Goal: Task Accomplishment & Management: Use online tool/utility

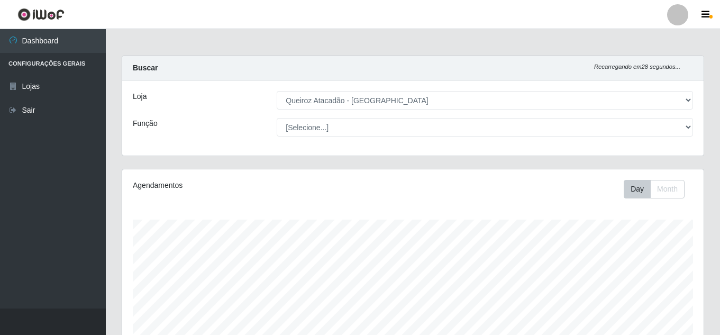
select select "462"
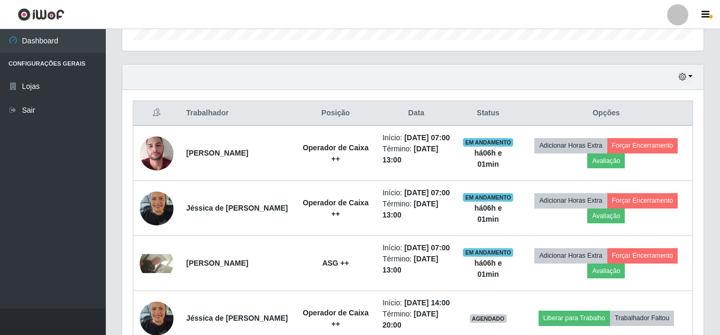
scroll to position [219, 581]
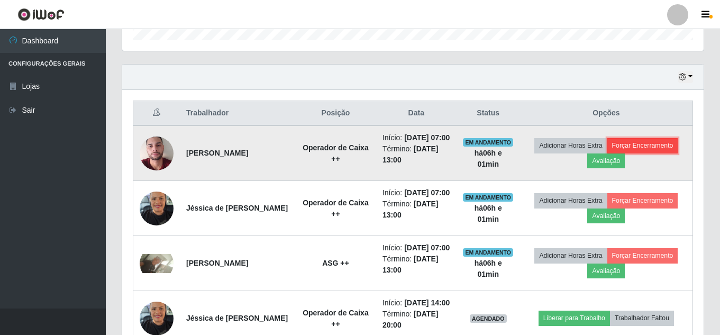
click at [657, 153] on button "Forçar Encerramento" at bounding box center [642, 145] width 71 height 15
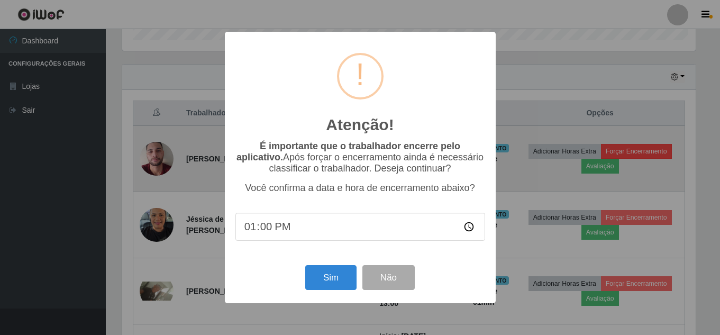
scroll to position [219, 576]
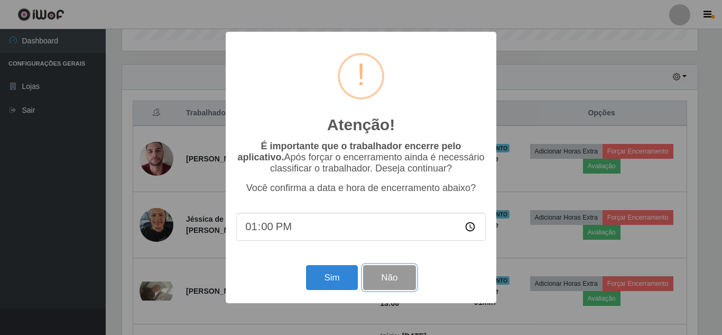
click at [397, 286] on button "Não" at bounding box center [389, 277] width 52 height 25
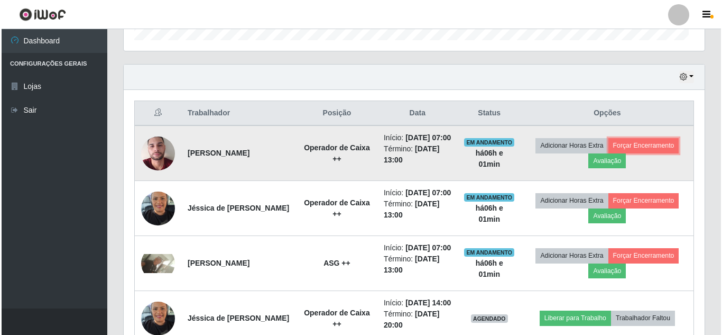
scroll to position [219, 581]
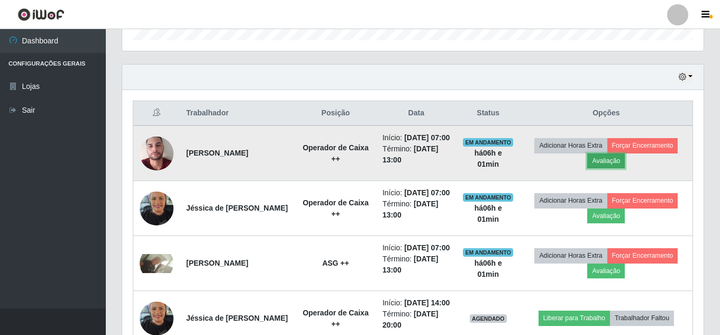
click at [607, 168] on button "Avaliação" at bounding box center [606, 160] width 38 height 15
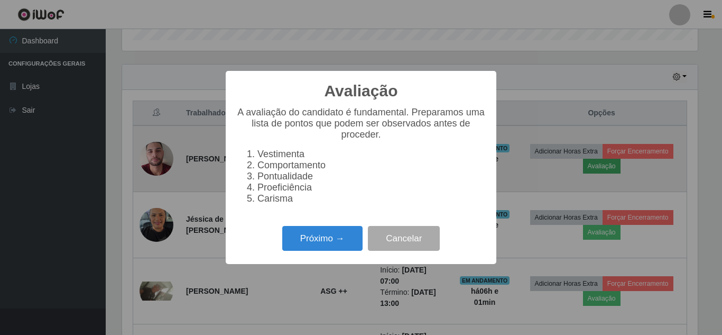
scroll to position [219, 576]
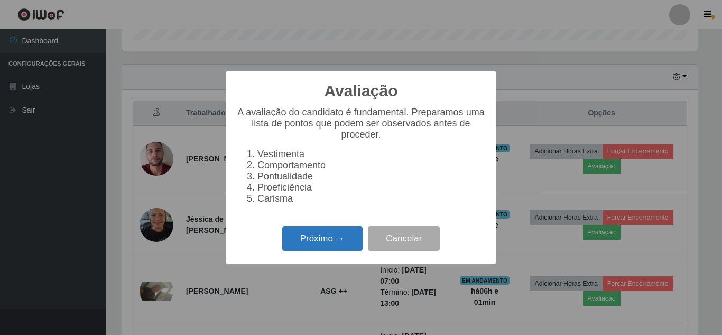
click at [329, 251] on button "Próximo →" at bounding box center [322, 238] width 80 height 25
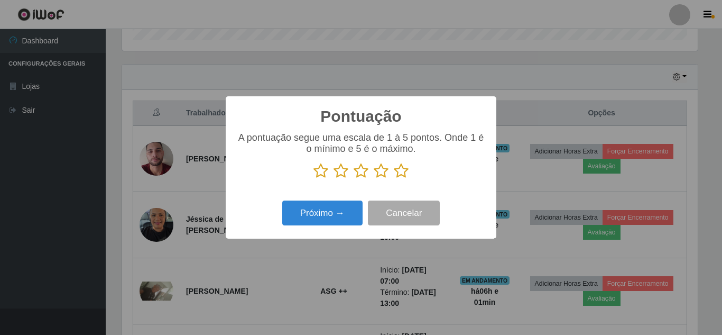
click at [400, 170] on icon at bounding box center [401, 171] width 15 height 16
click at [394, 179] on input "radio" at bounding box center [394, 179] width 0 height 0
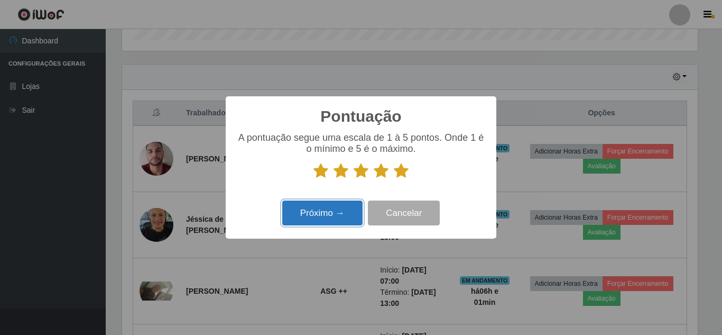
click at [336, 209] on button "Próximo →" at bounding box center [322, 212] width 80 height 25
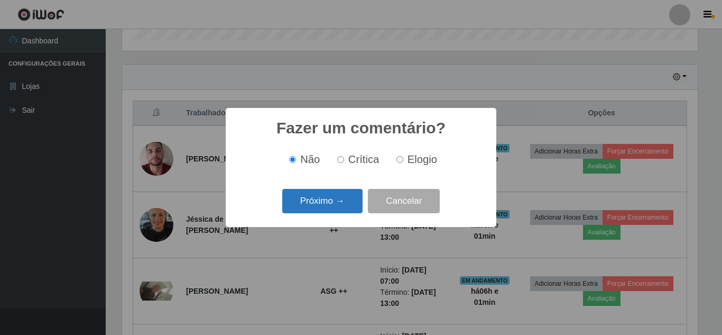
click at [329, 205] on button "Próximo →" at bounding box center [322, 201] width 80 height 25
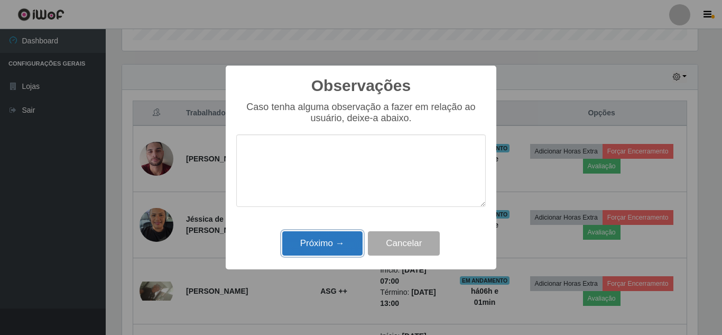
click at [335, 246] on button "Próximo →" at bounding box center [322, 243] width 80 height 25
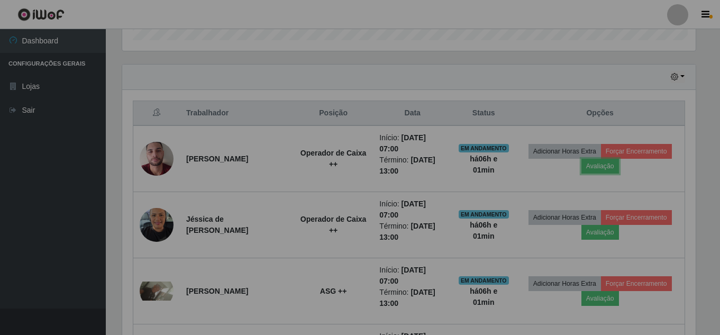
scroll to position [219, 581]
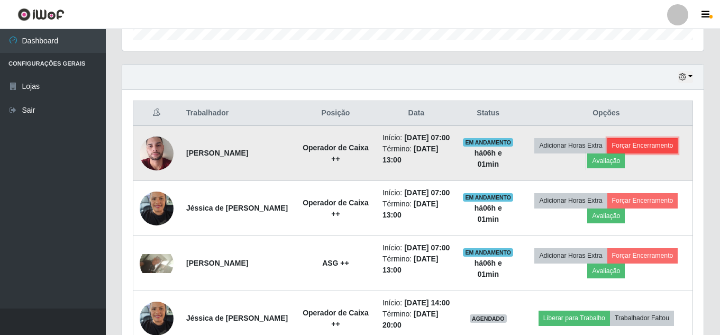
click at [648, 151] on button "Forçar Encerramento" at bounding box center [642, 145] width 71 height 15
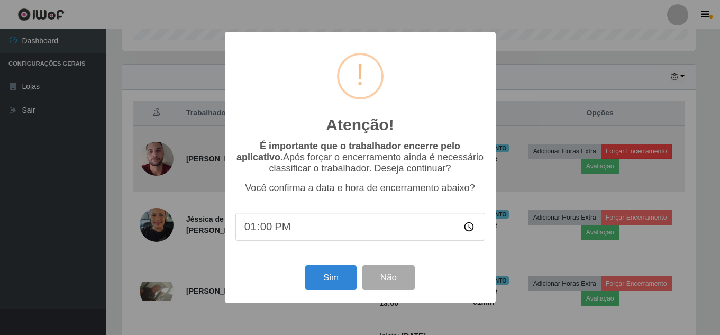
scroll to position [219, 576]
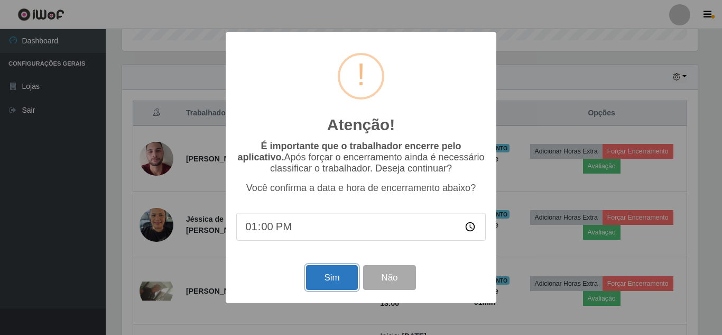
click at [328, 277] on button "Sim" at bounding box center [331, 277] width 51 height 25
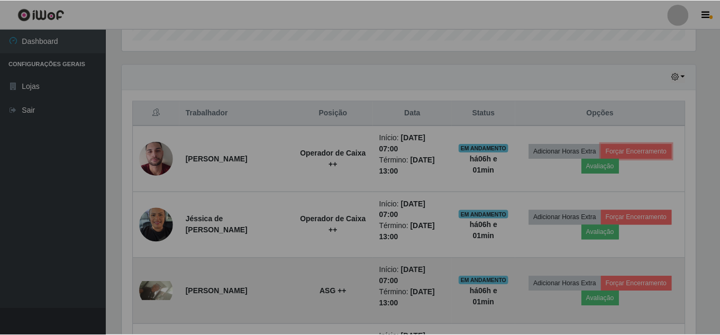
scroll to position [219, 581]
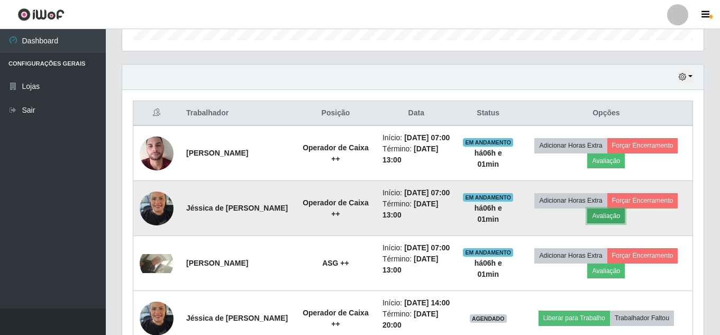
click at [606, 223] on button "Avaliação" at bounding box center [606, 215] width 38 height 15
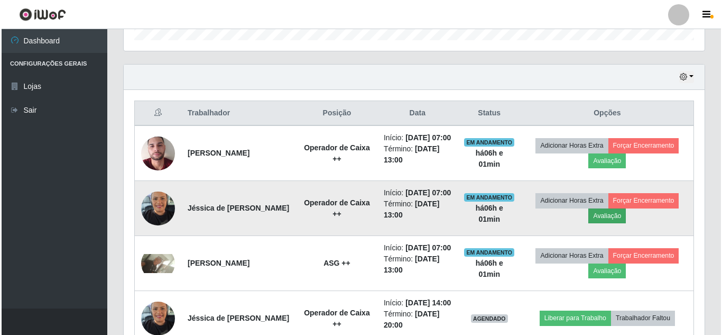
scroll to position [219, 576]
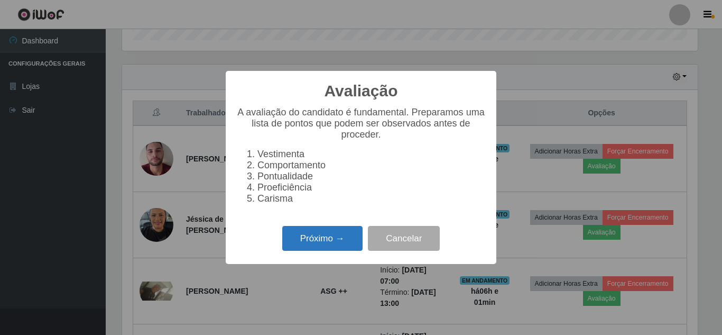
click at [345, 242] on button "Próximo →" at bounding box center [322, 238] width 80 height 25
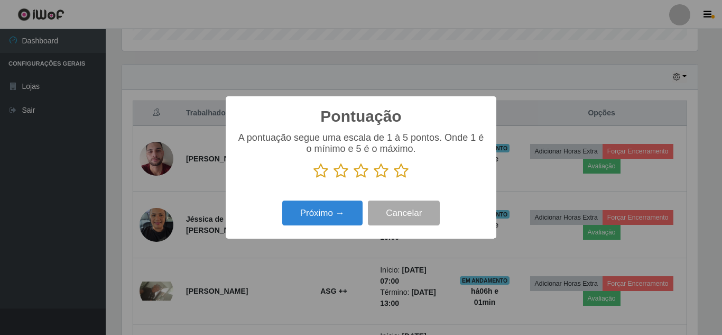
scroll to position [528660, 528303]
click at [400, 173] on icon at bounding box center [401, 171] width 15 height 16
click at [394, 179] on input "radio" at bounding box center [394, 179] width 0 height 0
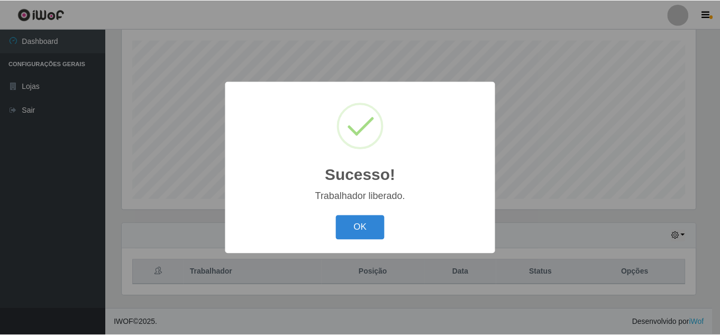
scroll to position [179, 0]
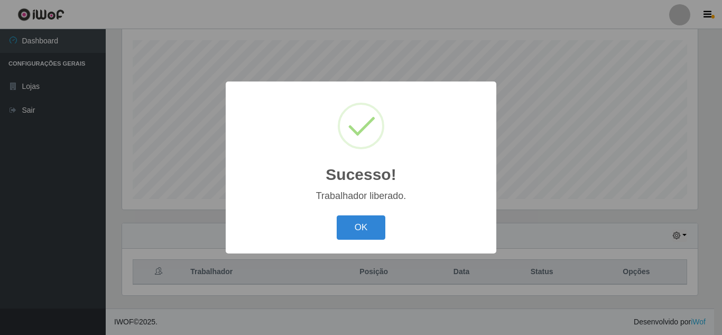
click at [346, 213] on div "Sucesso! × Trabalhador liberado. OK Cancel" at bounding box center [361, 166] width 271 height 171
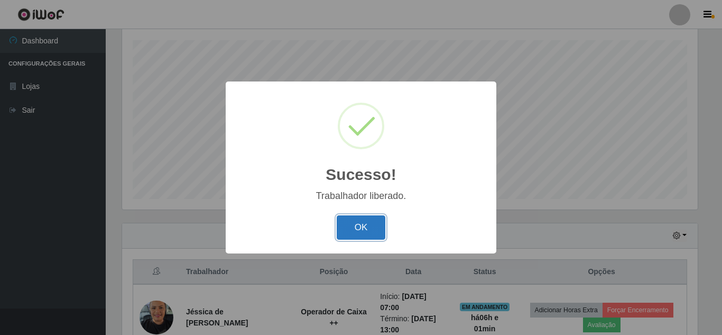
click at [360, 228] on button "OK" at bounding box center [361, 227] width 49 height 25
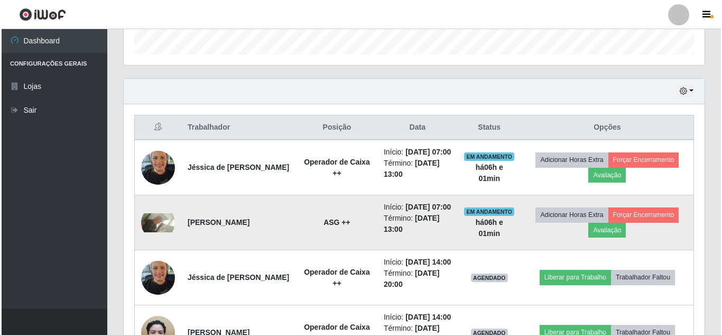
scroll to position [338, 0]
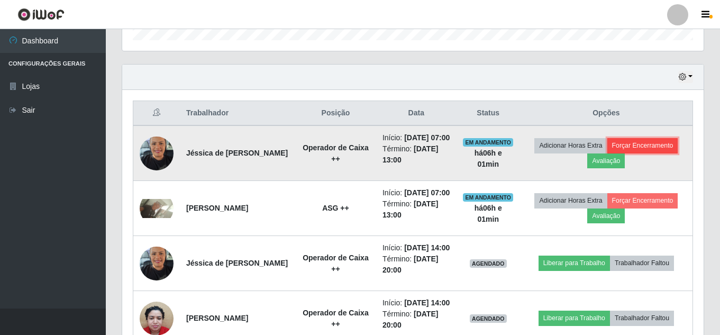
click at [652, 153] on button "Forçar Encerramento" at bounding box center [642, 145] width 71 height 15
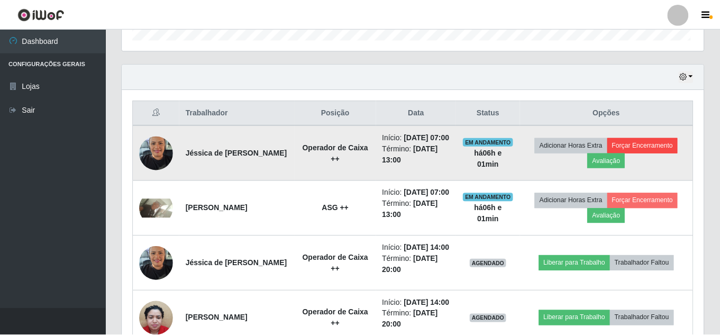
scroll to position [219, 576]
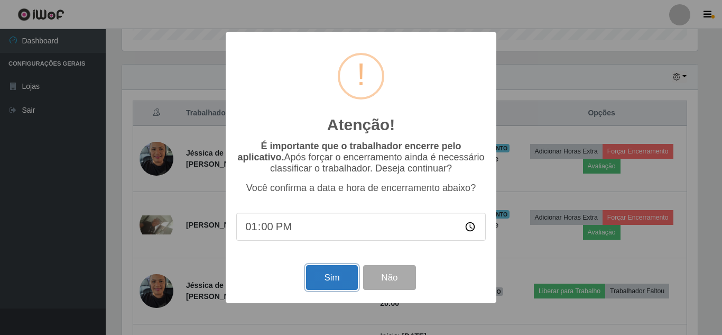
click at [332, 279] on button "Sim" at bounding box center [331, 277] width 51 height 25
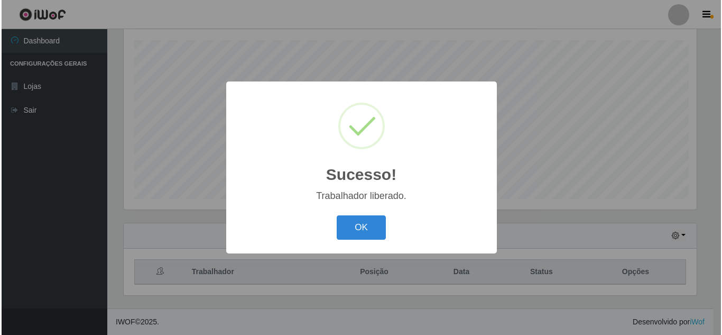
scroll to position [0, 0]
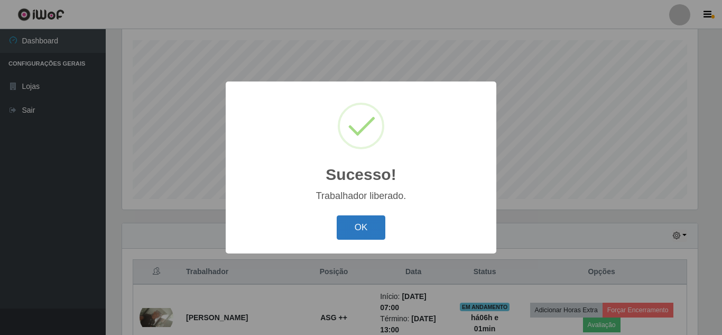
click at [353, 224] on button "OK" at bounding box center [361, 227] width 49 height 25
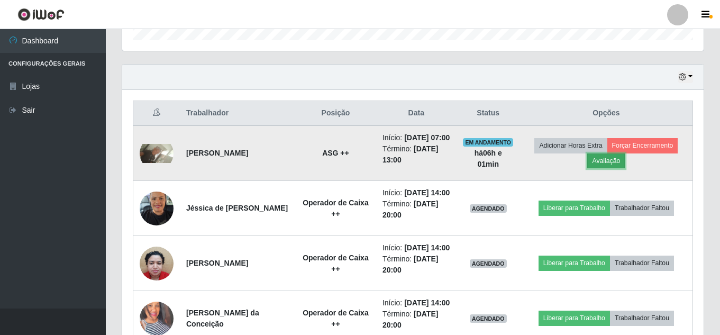
click at [603, 167] on button "Avaliação" at bounding box center [606, 160] width 38 height 15
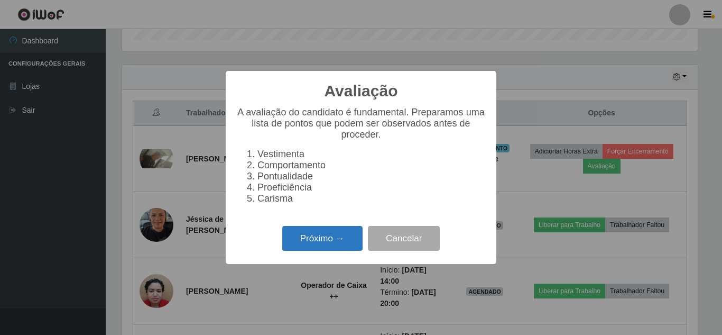
click at [299, 251] on button "Próximo →" at bounding box center [322, 238] width 80 height 25
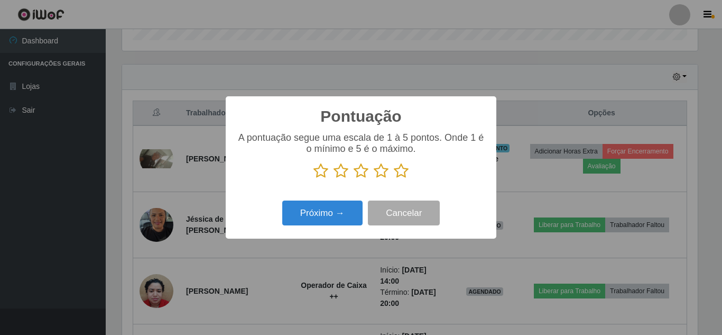
click at [399, 173] on icon at bounding box center [401, 171] width 15 height 16
click at [394, 179] on input "radio" at bounding box center [394, 179] width 0 height 0
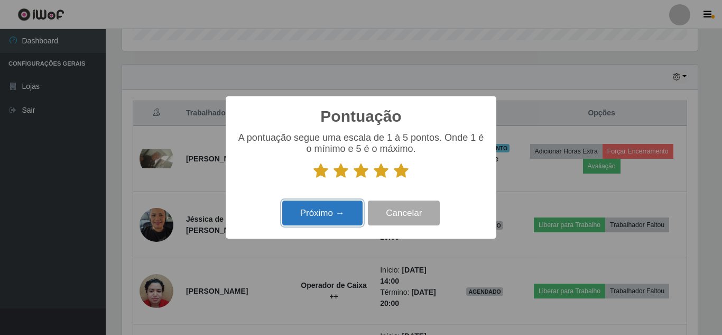
click at [334, 212] on button "Próximo →" at bounding box center [322, 212] width 80 height 25
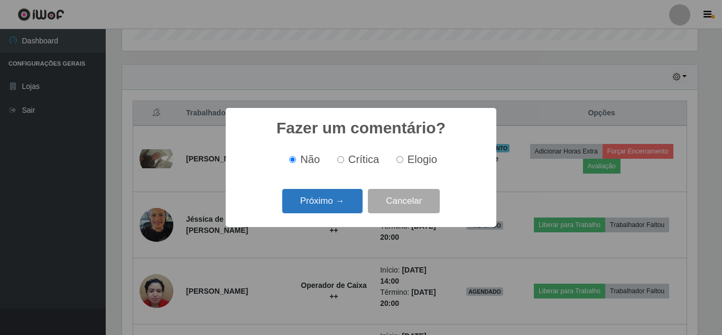
click at [337, 203] on button "Próximo →" at bounding box center [322, 201] width 80 height 25
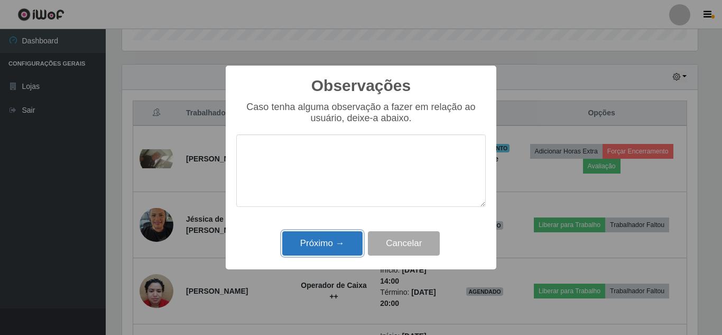
click at [339, 242] on button "Próximo →" at bounding box center [322, 243] width 80 height 25
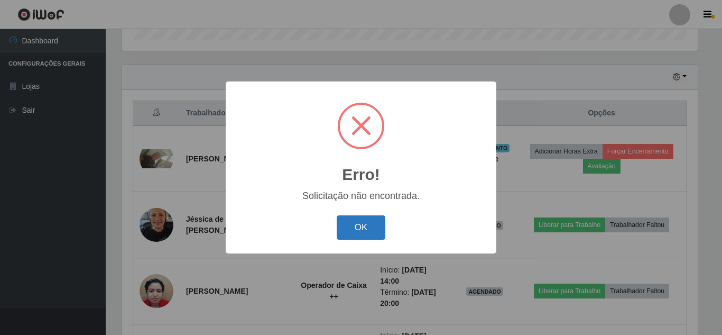
click at [366, 225] on button "OK" at bounding box center [361, 227] width 49 height 25
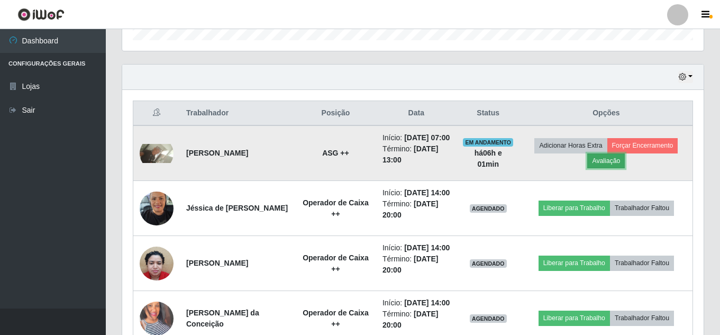
click at [617, 161] on button "Avaliação" at bounding box center [606, 160] width 38 height 15
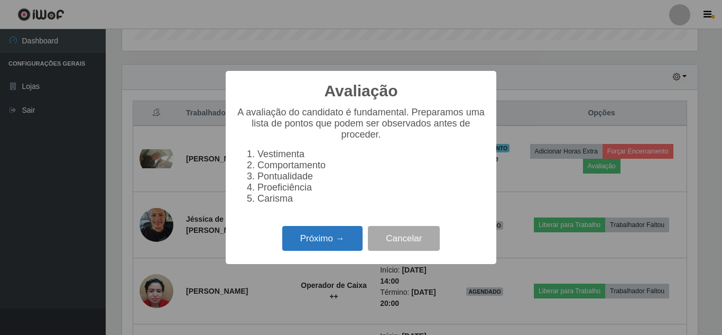
click at [341, 251] on button "Próximo →" at bounding box center [322, 238] width 80 height 25
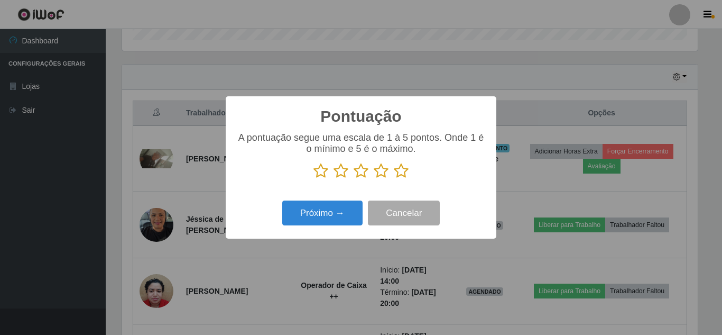
click at [405, 176] on icon at bounding box center [401, 171] width 15 height 16
click at [394, 179] on input "radio" at bounding box center [394, 179] width 0 height 0
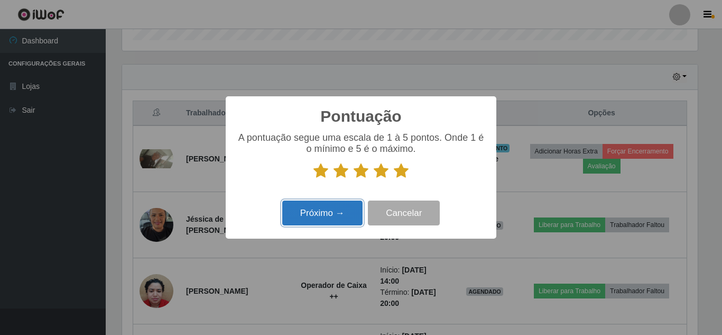
click at [341, 215] on button "Próximo →" at bounding box center [322, 212] width 80 height 25
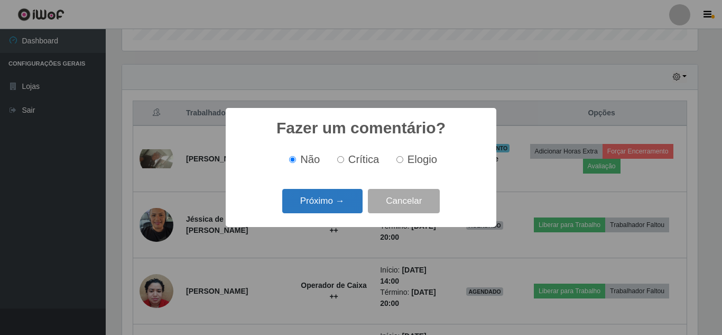
click at [343, 200] on button "Próximo →" at bounding box center [322, 201] width 80 height 25
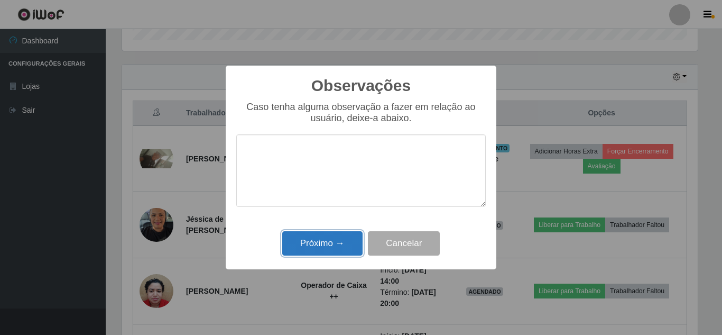
click at [336, 240] on button "Próximo →" at bounding box center [322, 243] width 80 height 25
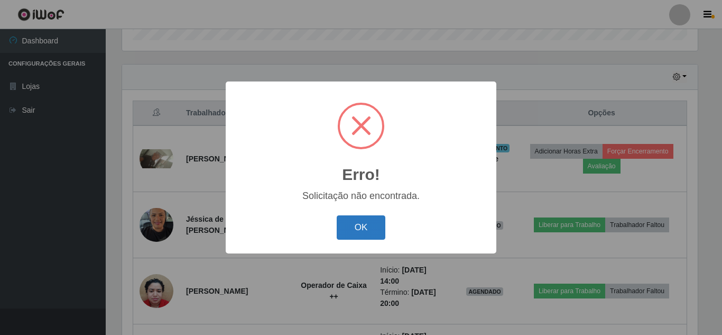
click at [363, 225] on button "OK" at bounding box center [361, 227] width 49 height 25
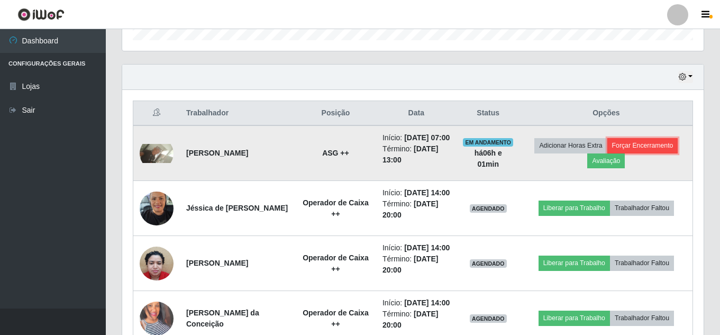
click at [654, 153] on button "Forçar Encerramento" at bounding box center [642, 145] width 71 height 15
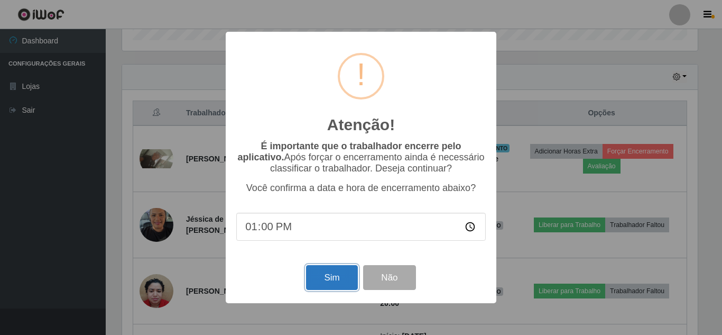
click at [345, 282] on button "Sim" at bounding box center [331, 277] width 51 height 25
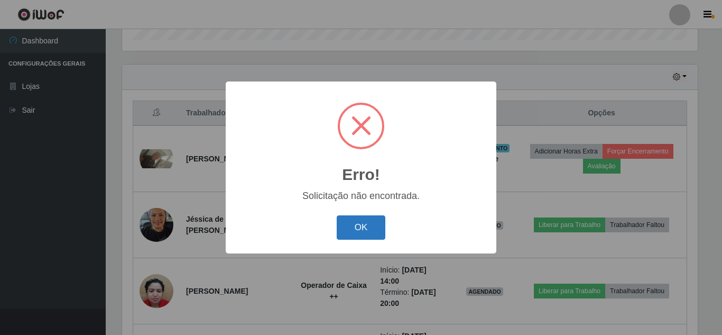
click at [364, 226] on button "OK" at bounding box center [361, 227] width 49 height 25
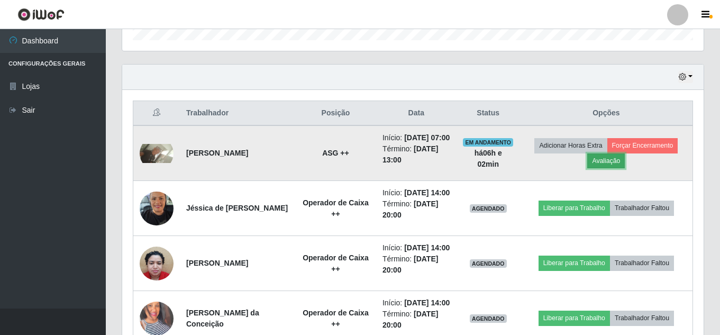
click at [612, 168] on button "Avaliação" at bounding box center [606, 160] width 38 height 15
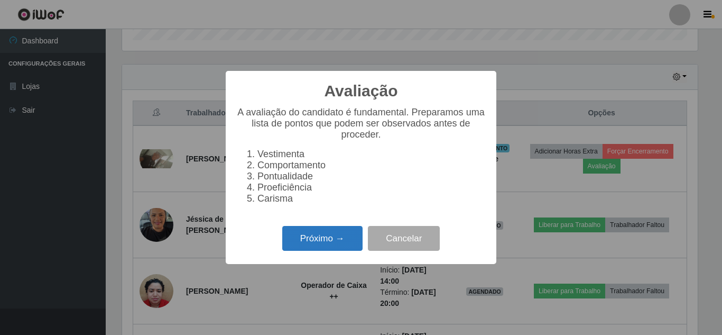
click at [317, 244] on button "Próximo →" at bounding box center [322, 238] width 80 height 25
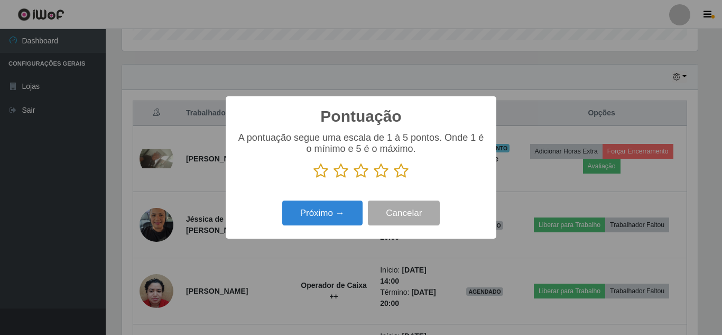
click at [397, 173] on icon at bounding box center [401, 171] width 15 height 16
click at [394, 179] on input "radio" at bounding box center [394, 179] width 0 height 0
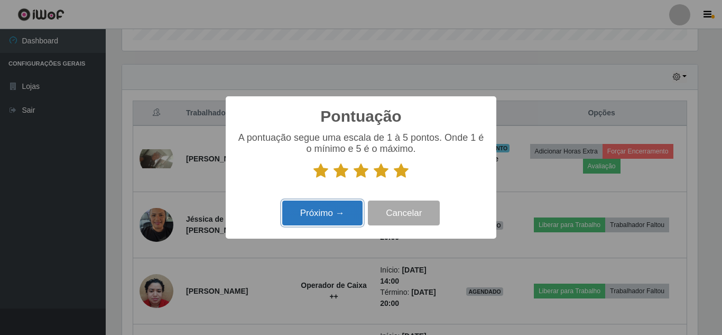
click at [325, 214] on button "Próximo →" at bounding box center [322, 212] width 80 height 25
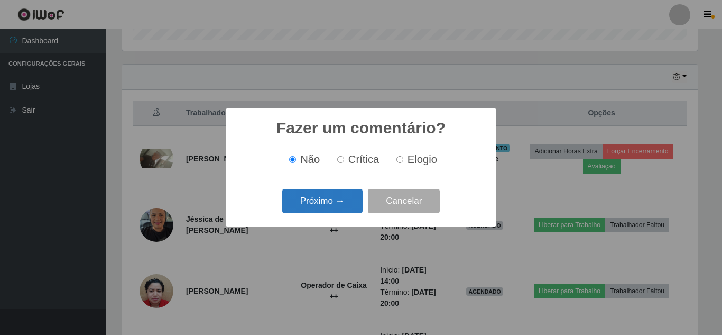
click at [325, 202] on button "Próximo →" at bounding box center [322, 201] width 80 height 25
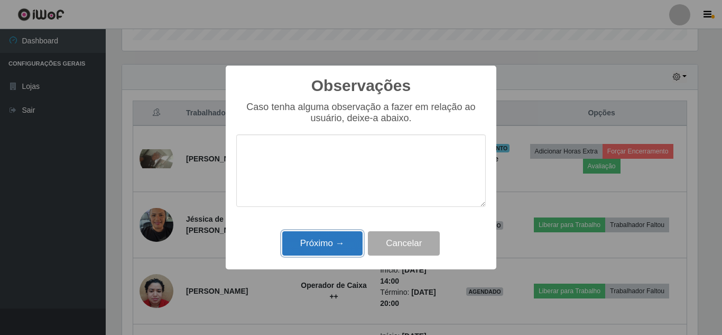
click at [315, 246] on button "Próximo →" at bounding box center [322, 243] width 80 height 25
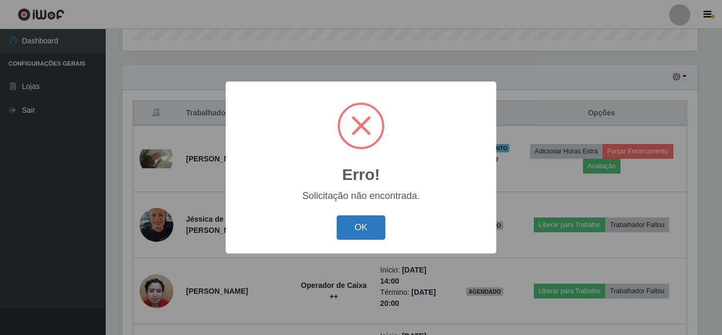
click at [361, 229] on button "OK" at bounding box center [361, 227] width 49 height 25
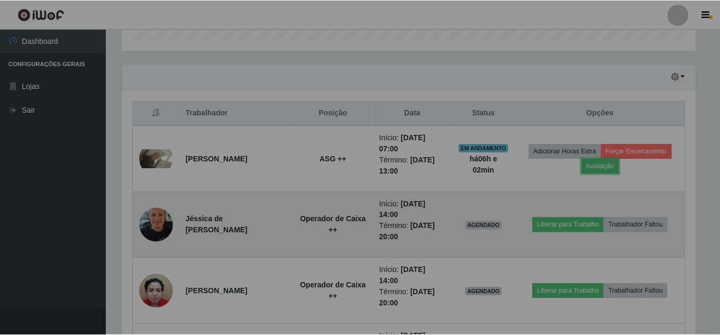
scroll to position [219, 581]
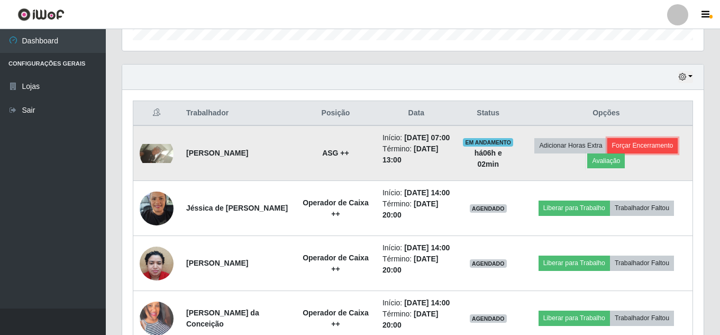
click at [655, 152] on button "Forçar Encerramento" at bounding box center [642, 145] width 71 height 15
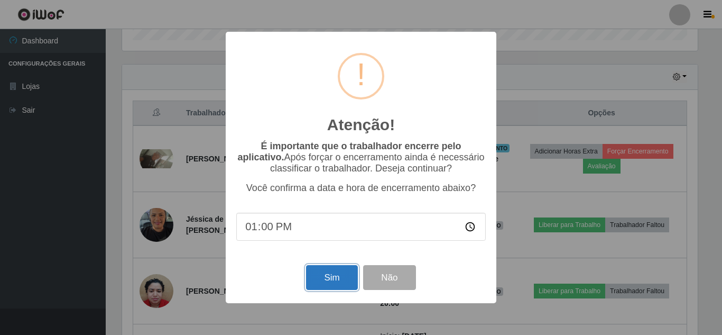
click at [339, 282] on button "Sim" at bounding box center [331, 277] width 51 height 25
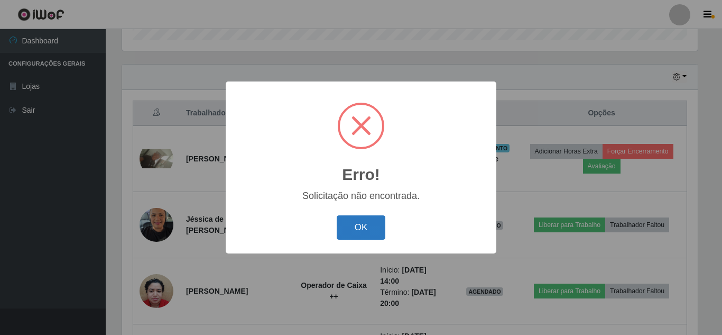
click at [359, 225] on button "OK" at bounding box center [361, 227] width 49 height 25
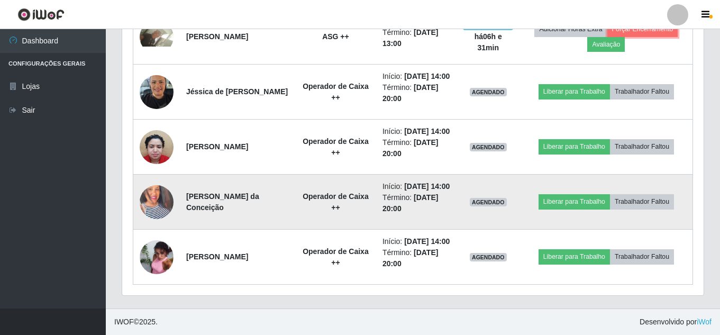
scroll to position [510, 0]
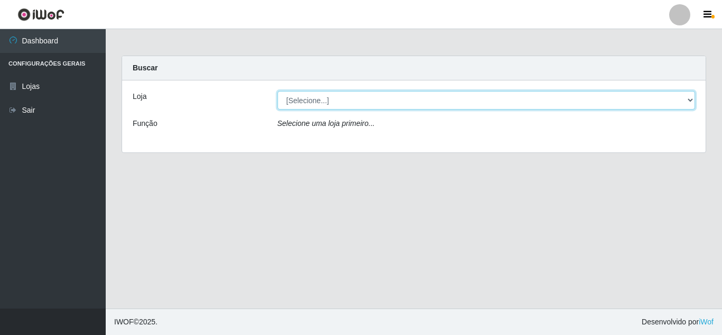
click at [445, 104] on select "[Selecione...] Queiroz [GEOGRAPHIC_DATA] - [GEOGRAPHIC_DATA]" at bounding box center [487, 100] width 418 height 19
select select "462"
click at [278, 91] on select "[Selecione...] Queiroz [GEOGRAPHIC_DATA] - [GEOGRAPHIC_DATA]" at bounding box center [487, 100] width 418 height 19
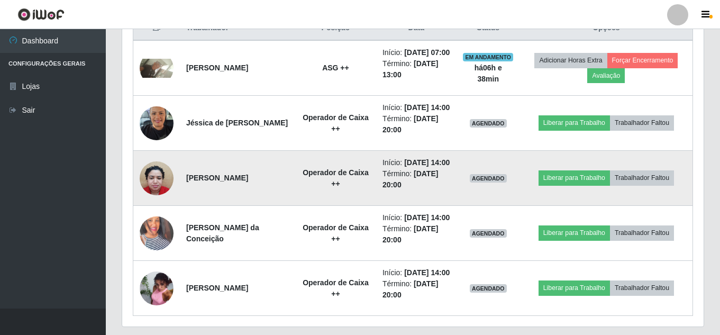
scroll to position [370, 0]
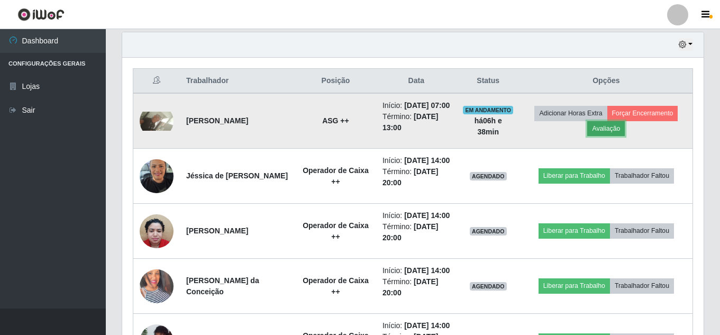
click at [613, 136] on button "Avaliação" at bounding box center [606, 128] width 38 height 15
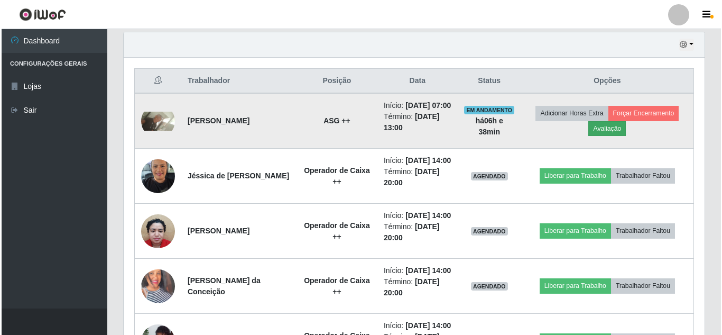
scroll to position [219, 576]
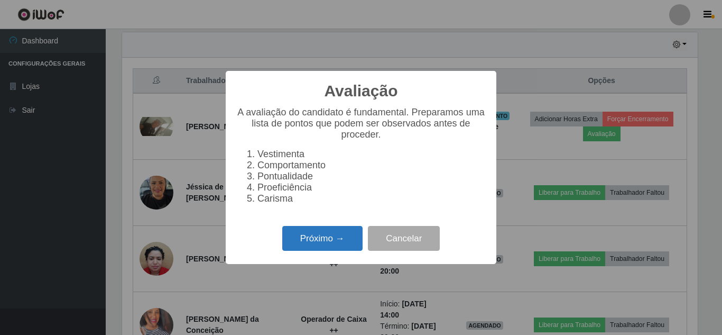
click at [309, 247] on button "Próximo →" at bounding box center [322, 238] width 80 height 25
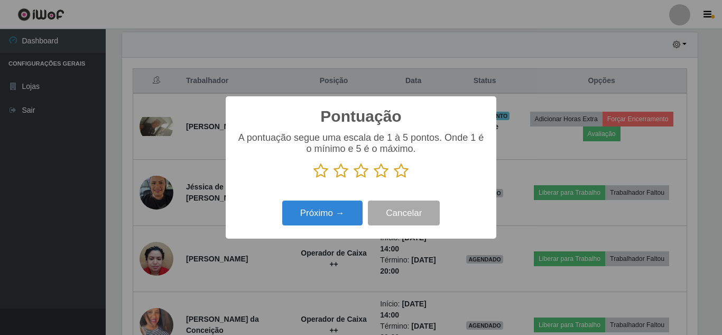
click at [403, 172] on icon at bounding box center [401, 171] width 15 height 16
click at [394, 179] on input "radio" at bounding box center [394, 179] width 0 height 0
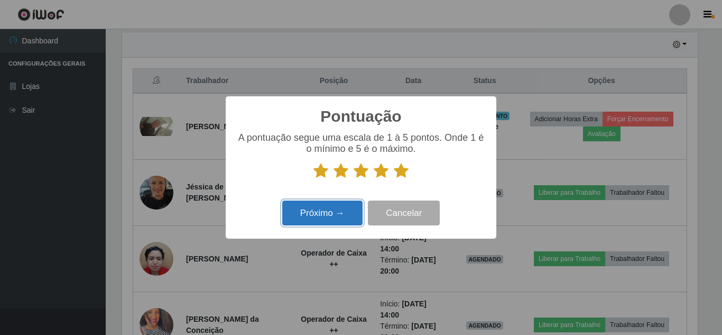
click at [315, 216] on button "Próximo →" at bounding box center [322, 212] width 80 height 25
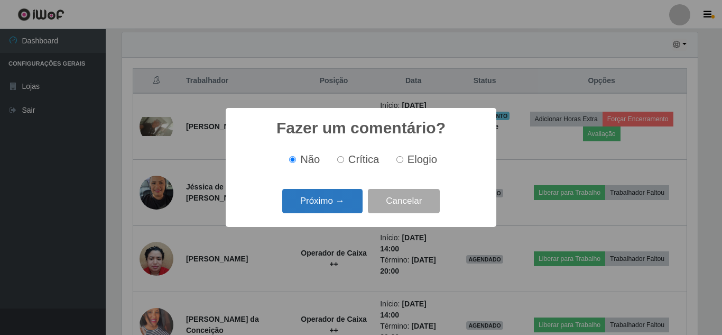
click at [345, 201] on button "Próximo →" at bounding box center [322, 201] width 80 height 25
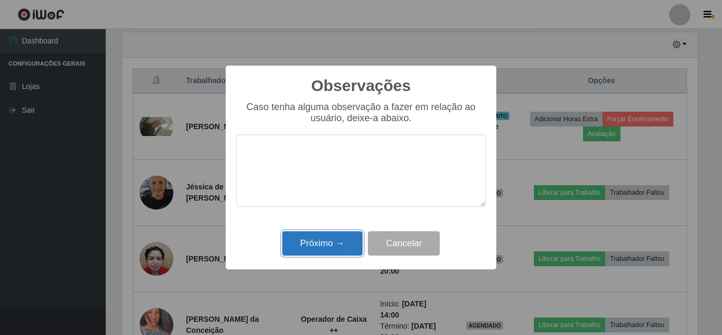
click at [336, 242] on button "Próximo →" at bounding box center [322, 243] width 80 height 25
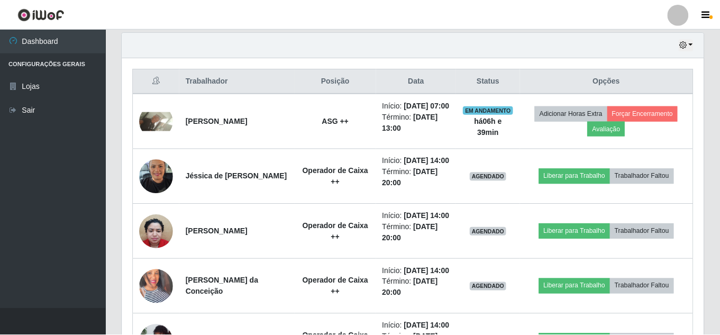
scroll to position [219, 576]
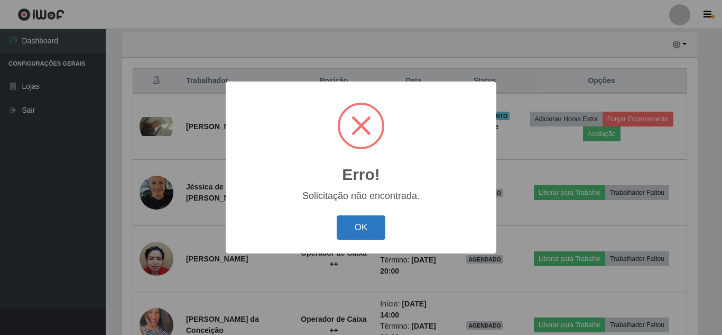
click at [359, 226] on button "OK" at bounding box center [361, 227] width 49 height 25
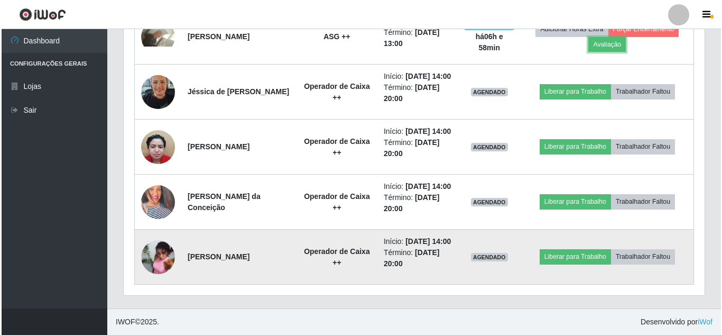
scroll to position [510, 0]
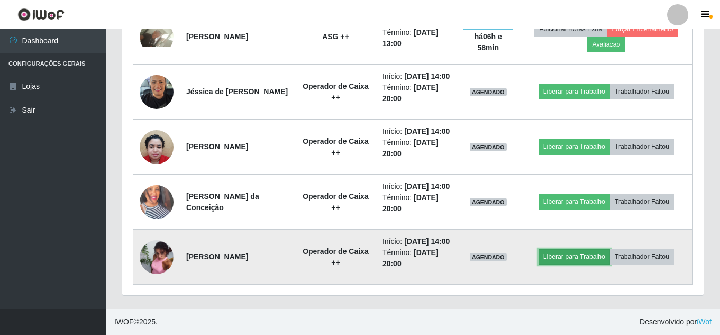
click at [567, 256] on button "Liberar para Trabalho" at bounding box center [573, 256] width 71 height 15
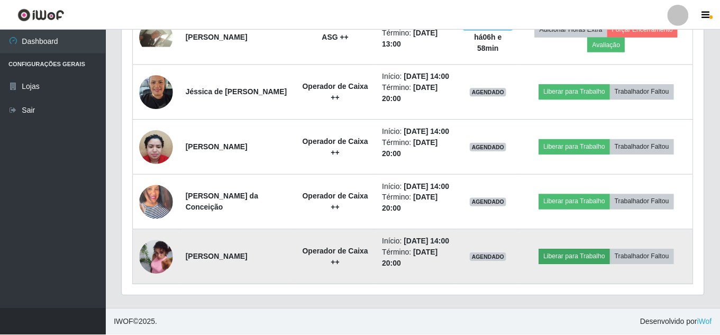
scroll to position [219, 576]
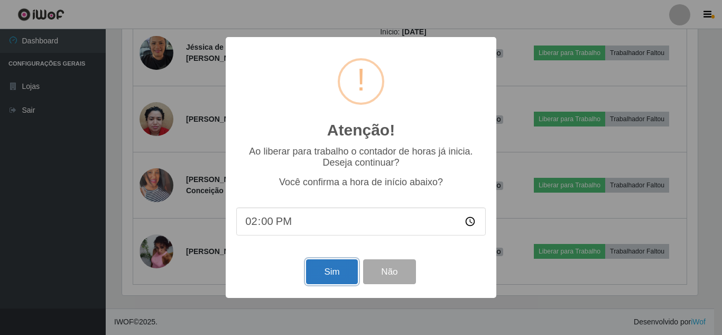
click at [329, 269] on button "Sim" at bounding box center [331, 271] width 51 height 25
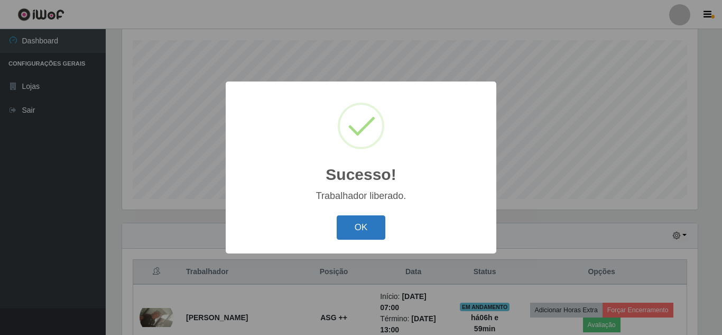
click at [368, 228] on button "OK" at bounding box center [361, 227] width 49 height 25
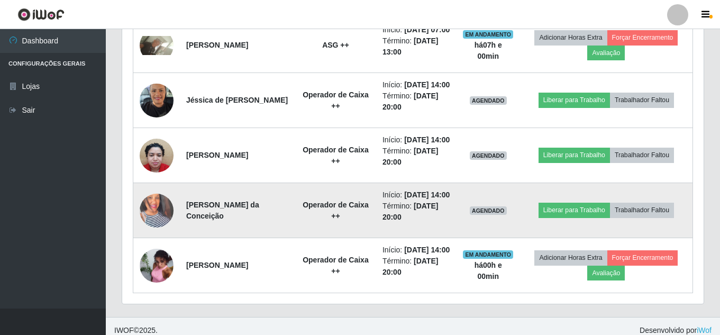
scroll to position [391, 0]
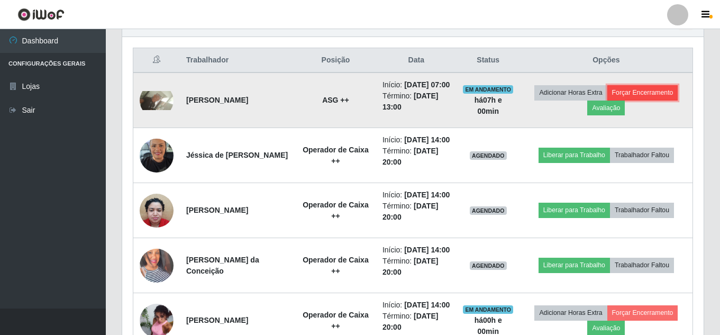
click at [654, 97] on button "Forçar Encerramento" at bounding box center [642, 92] width 71 height 15
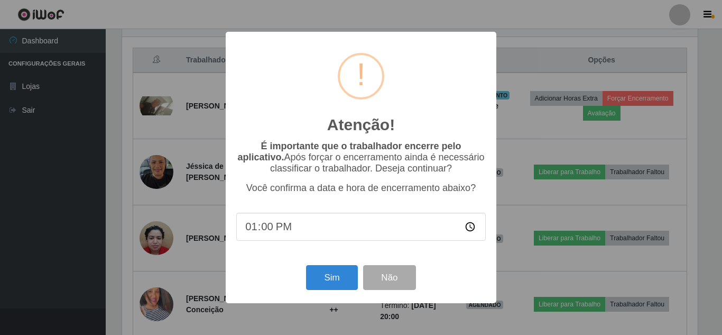
click at [534, 213] on div "Atenção! × É importante que o trabalhador encerre pelo aplicativo. Após forçar …" at bounding box center [361, 167] width 722 height 335
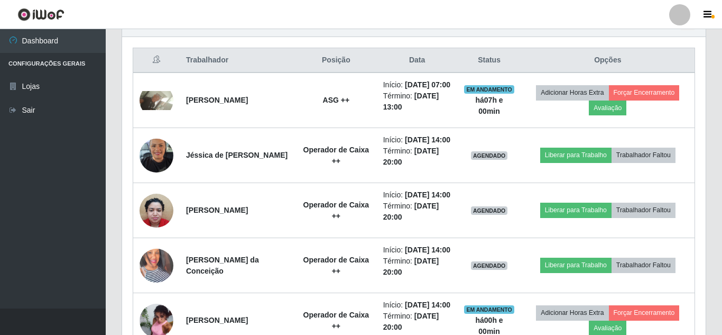
scroll to position [219, 581]
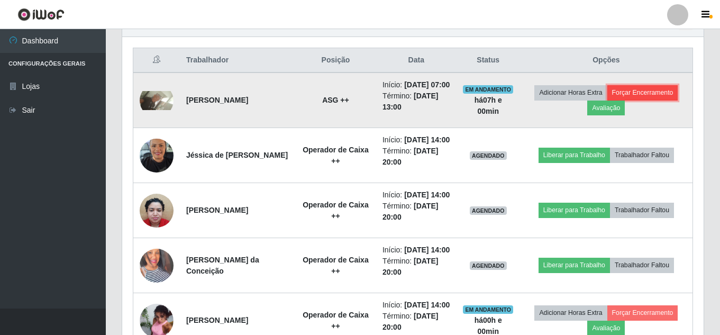
click at [633, 92] on button "Forçar Encerramento" at bounding box center [642, 92] width 71 height 15
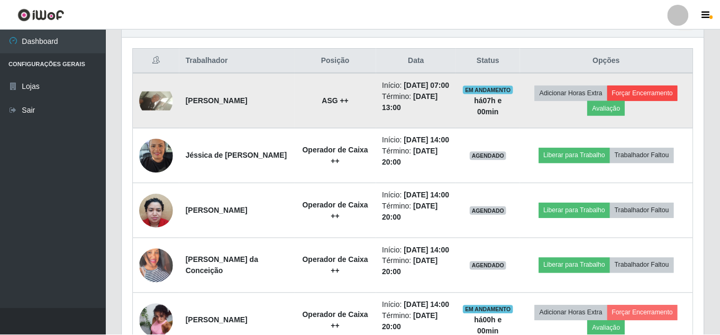
scroll to position [219, 576]
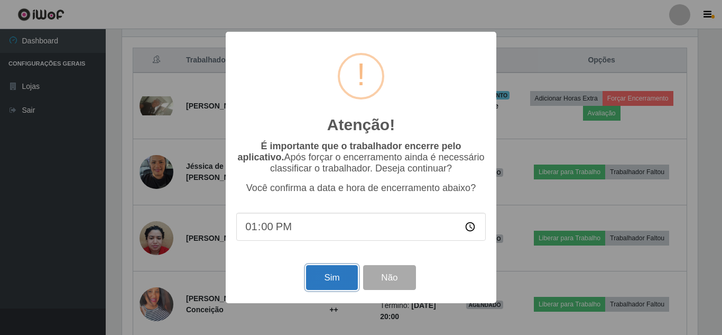
click at [334, 284] on button "Sim" at bounding box center [331, 277] width 51 height 25
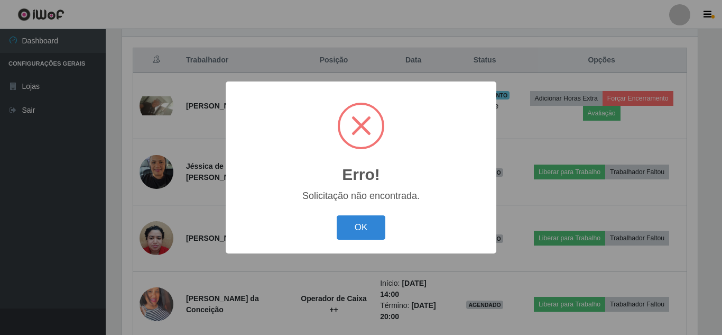
click at [398, 220] on div "OK Cancel" at bounding box center [361, 227] width 250 height 30
click at [361, 240] on button "OK" at bounding box center [361, 227] width 49 height 25
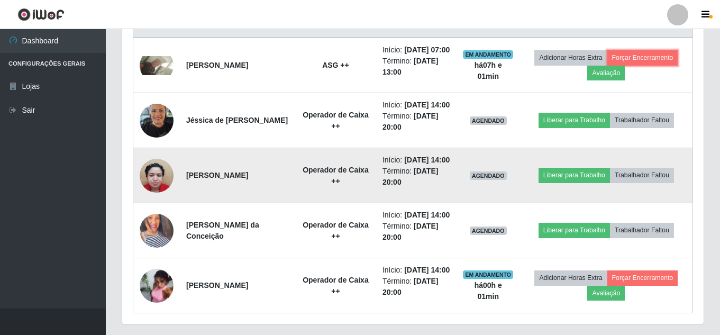
scroll to position [444, 0]
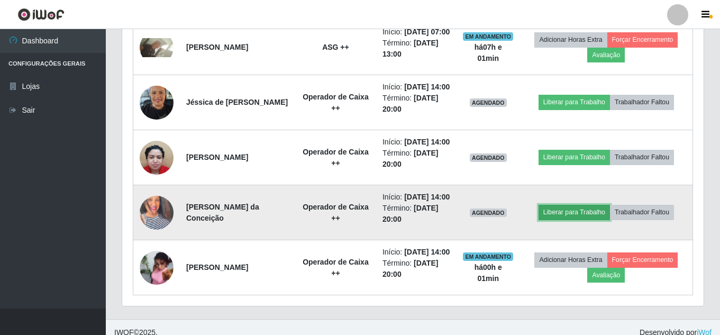
click at [586, 219] on button "Liberar para Trabalho" at bounding box center [573, 212] width 71 height 15
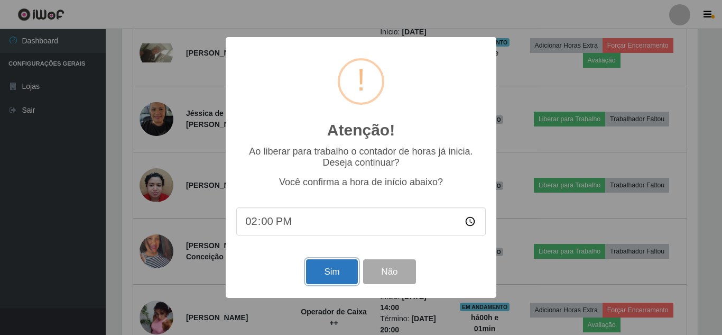
click at [336, 277] on button "Sim" at bounding box center [331, 271] width 51 height 25
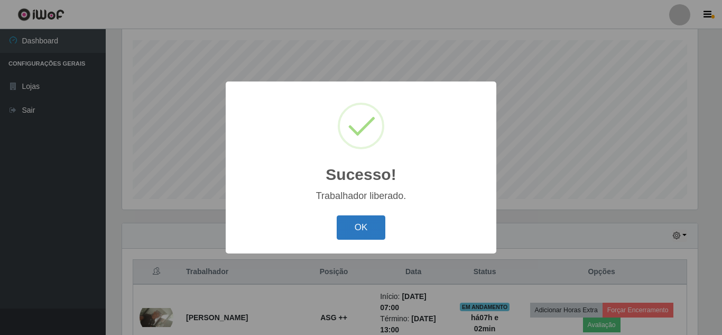
click at [358, 229] on button "OK" at bounding box center [361, 227] width 49 height 25
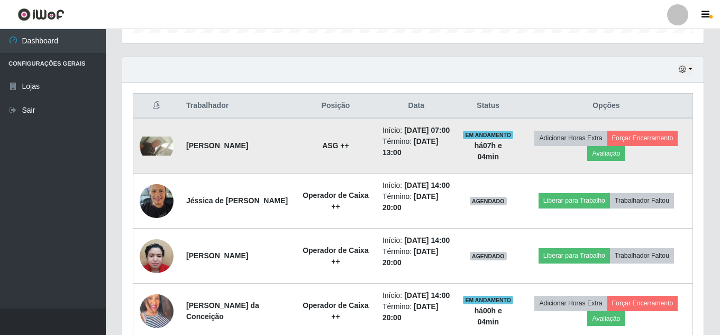
scroll to position [351, 0]
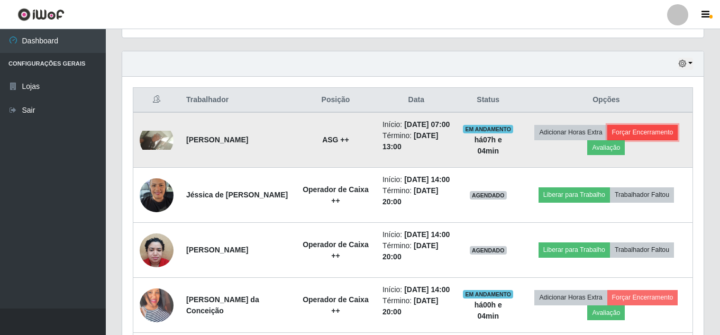
click at [664, 140] on button "Forçar Encerramento" at bounding box center [642, 132] width 71 height 15
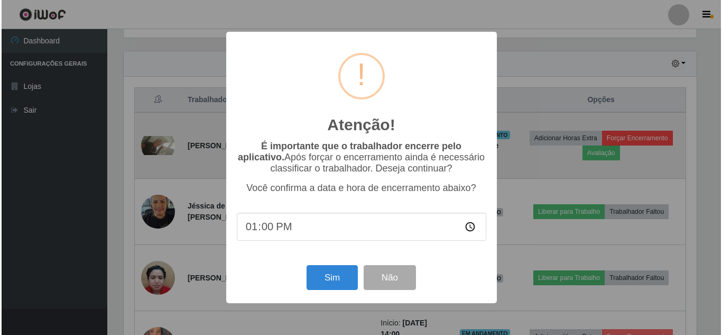
scroll to position [219, 576]
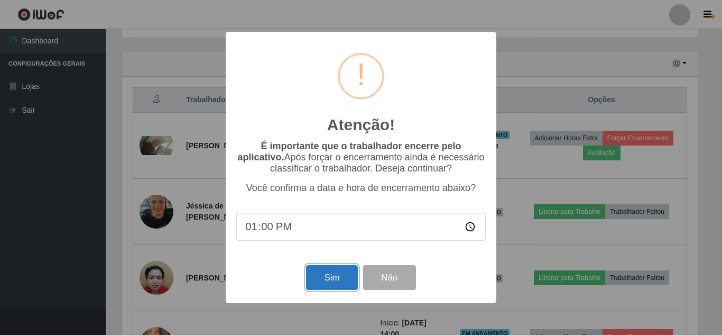
click at [338, 271] on button "Sim" at bounding box center [331, 277] width 51 height 25
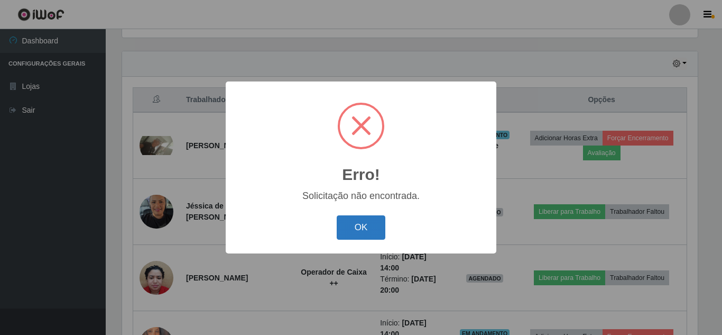
click at [380, 225] on button "OK" at bounding box center [361, 227] width 49 height 25
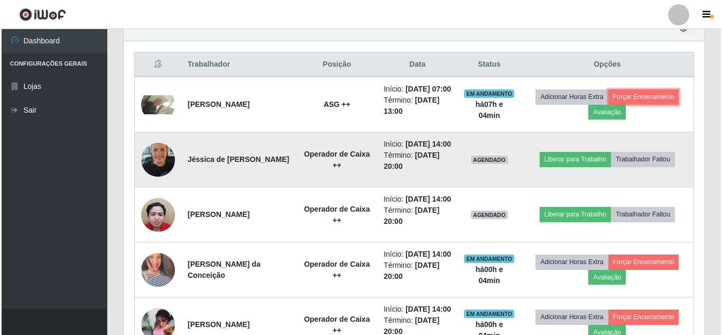
scroll to position [510, 0]
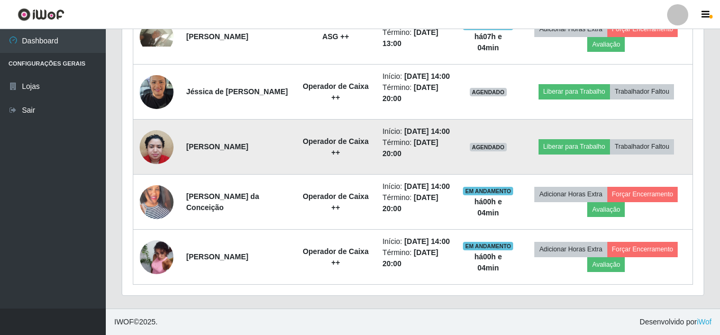
click at [157, 124] on img at bounding box center [157, 146] width 34 height 45
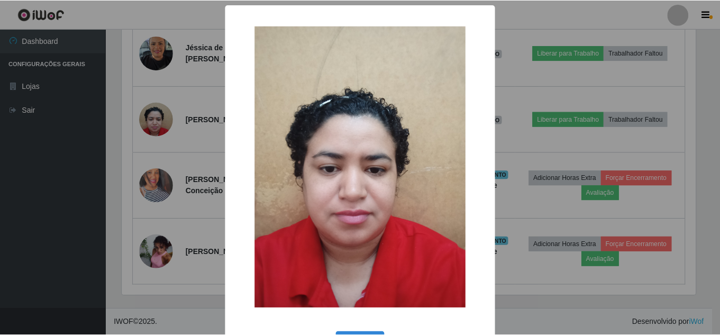
scroll to position [40, 0]
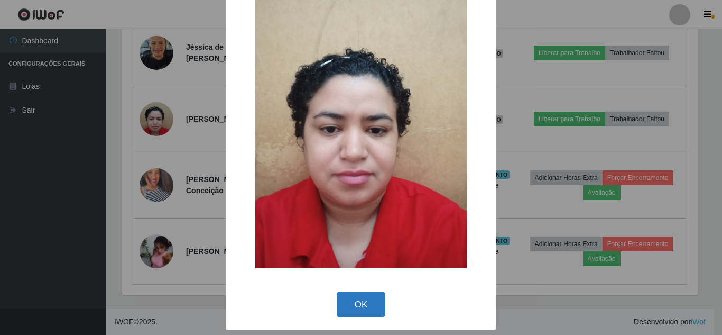
click at [361, 305] on button "OK" at bounding box center [361, 304] width 49 height 25
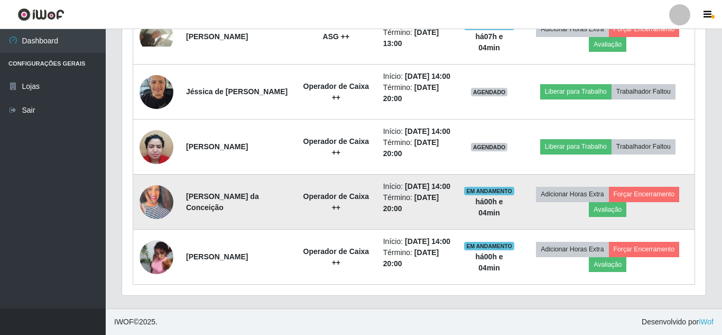
scroll to position [219, 581]
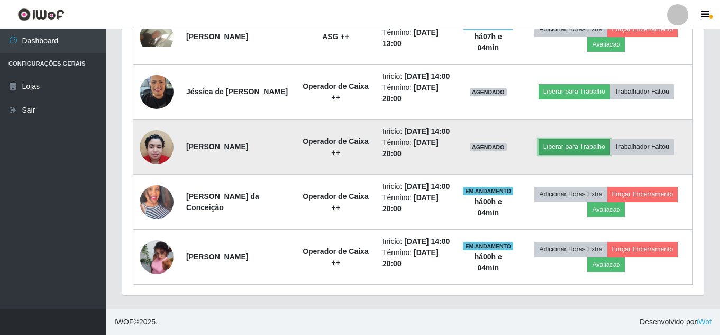
click at [589, 139] on button "Liberar para Trabalho" at bounding box center [573, 146] width 71 height 15
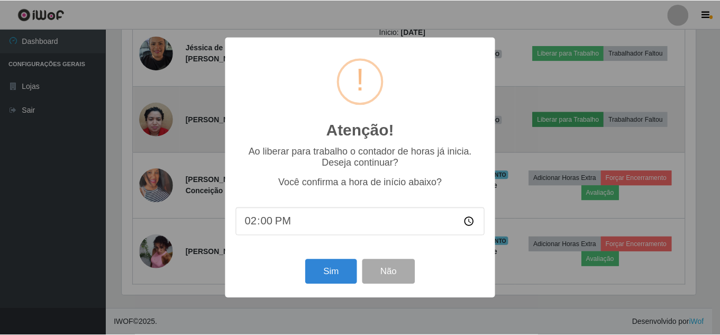
scroll to position [219, 576]
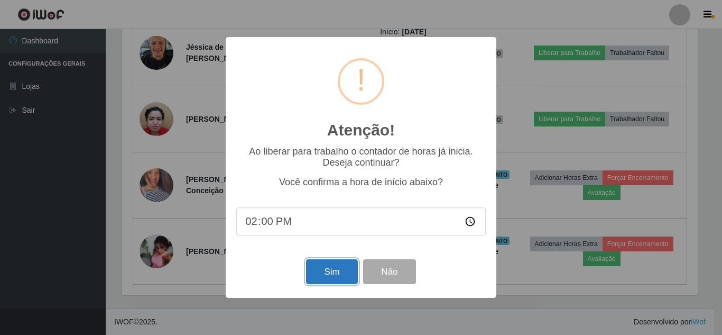
drag, startPoint x: 350, startPoint y: 271, endPoint x: 332, endPoint y: 277, distance: 18.9
click at [332, 277] on button "Sim" at bounding box center [331, 271] width 51 height 25
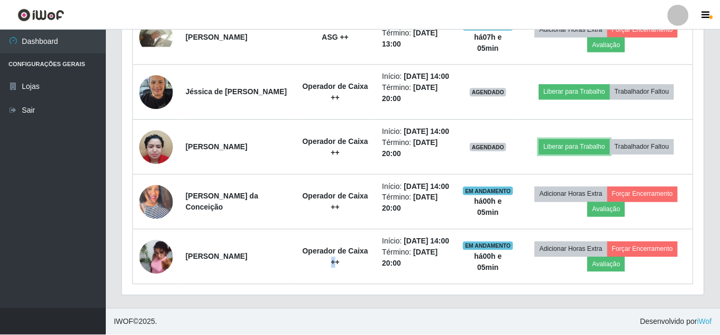
scroll to position [219, 581]
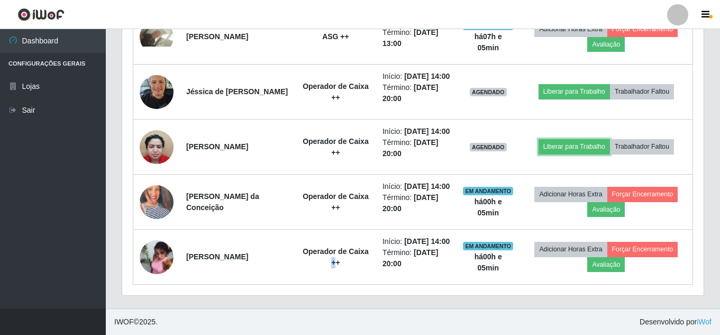
click at [332, 277] on td "Operador de Caixa ++" at bounding box center [335, 257] width 81 height 55
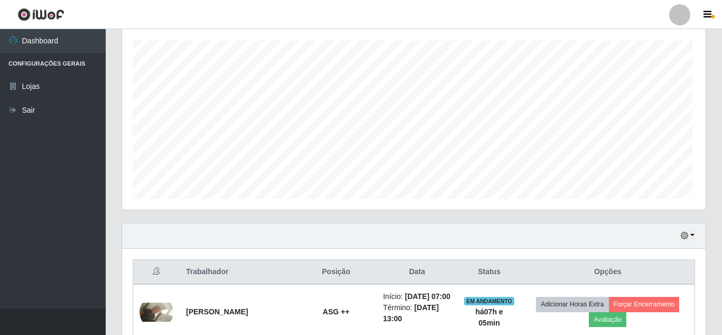
scroll to position [219, 576]
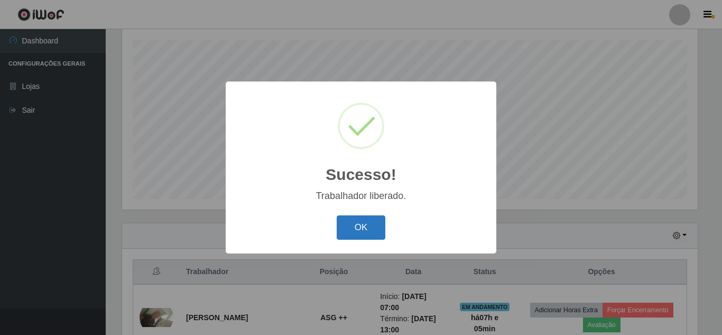
click at [355, 226] on button "OK" at bounding box center [361, 227] width 49 height 25
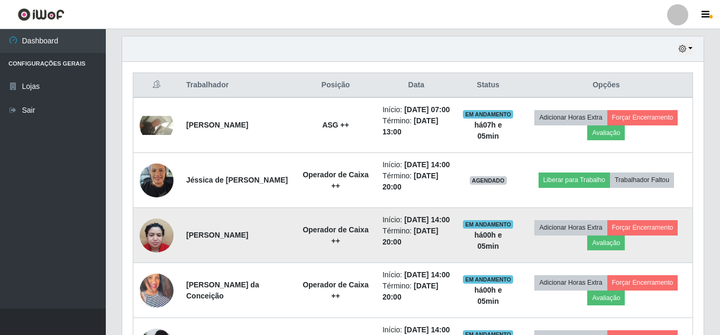
scroll to position [391, 0]
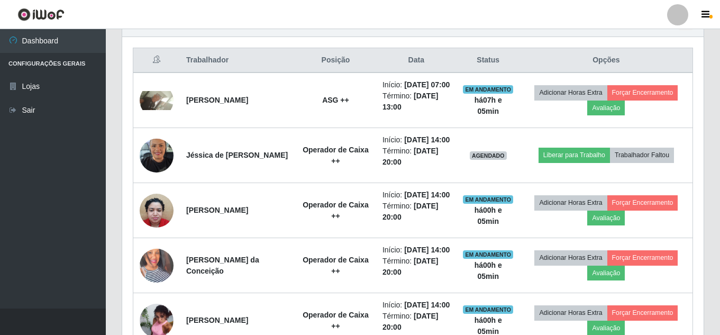
click at [556, 4] on header "Perfil Alterar Senha Sair" at bounding box center [360, 14] width 720 height 29
click at [489, 14] on header "Perfil Alterar Senha Sair" at bounding box center [360, 14] width 720 height 29
